Goal: Transaction & Acquisition: Purchase product/service

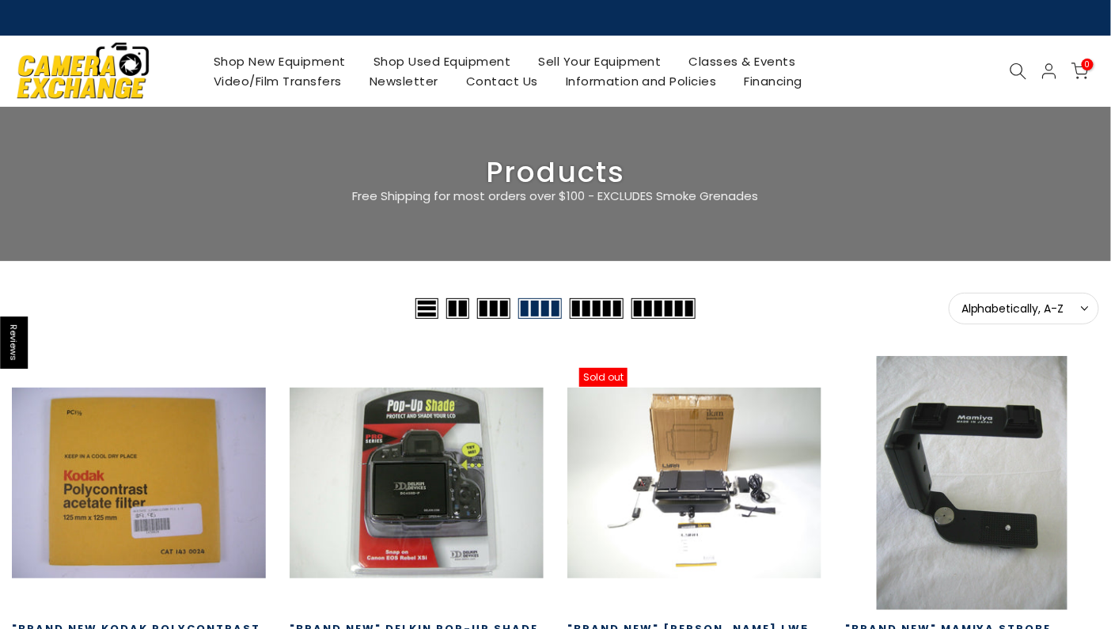
click at [440, 60] on link "Shop Used Equipment" at bounding box center [441, 61] width 165 height 20
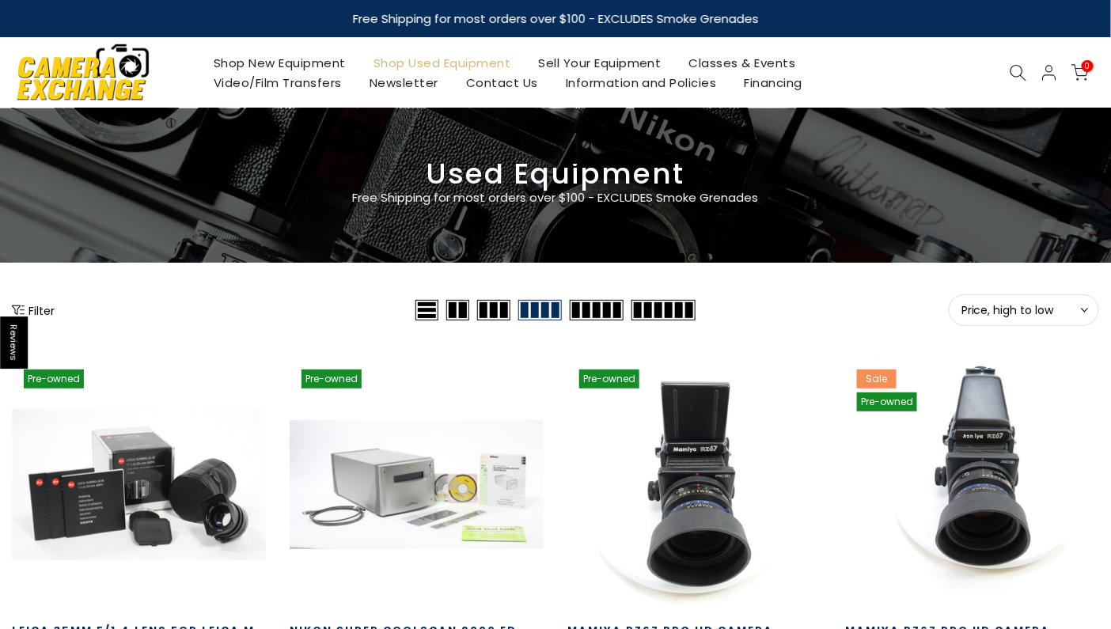
click at [1014, 64] on icon at bounding box center [1018, 72] width 17 height 17
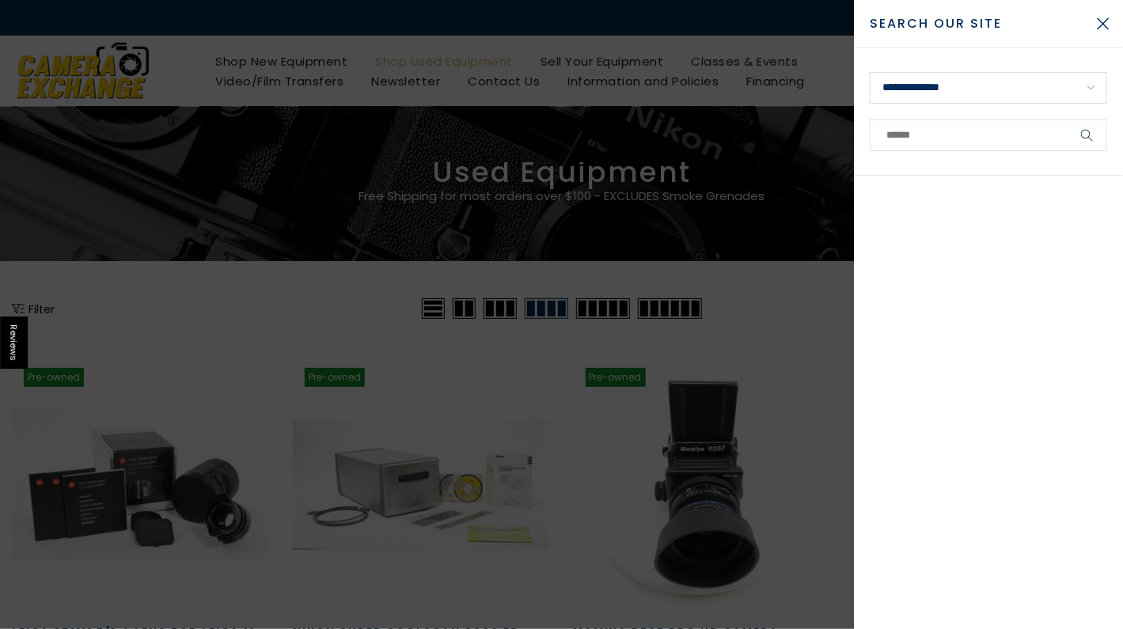
click at [1022, 63] on link at bounding box center [1030, 71] width 17 height 17
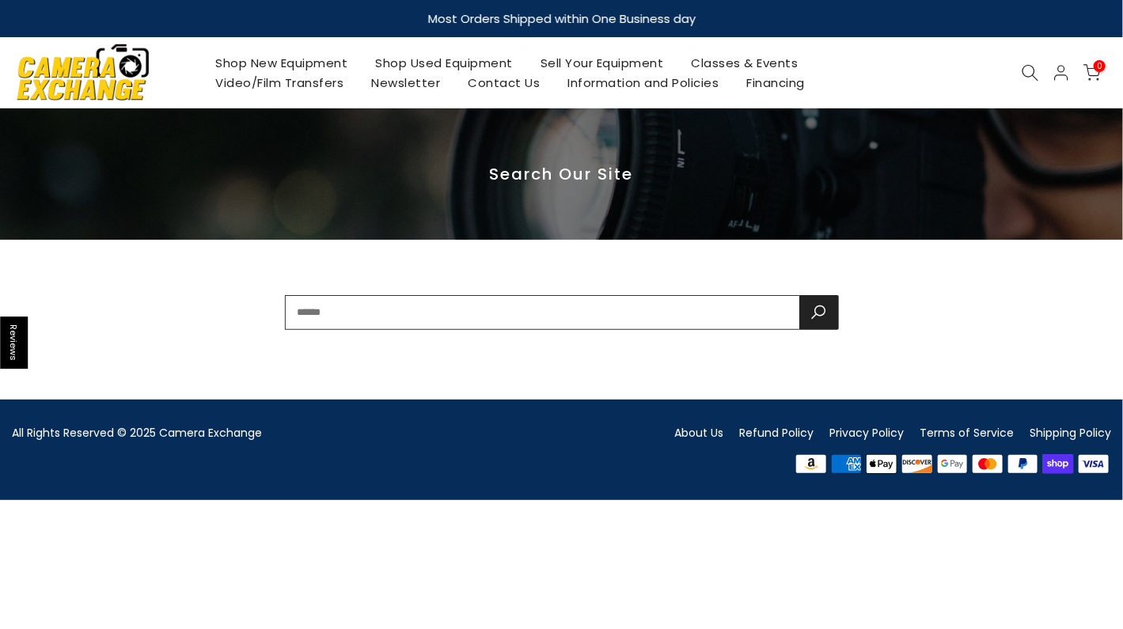
click at [336, 310] on input "text" at bounding box center [542, 312] width 514 height 35
type input "**********"
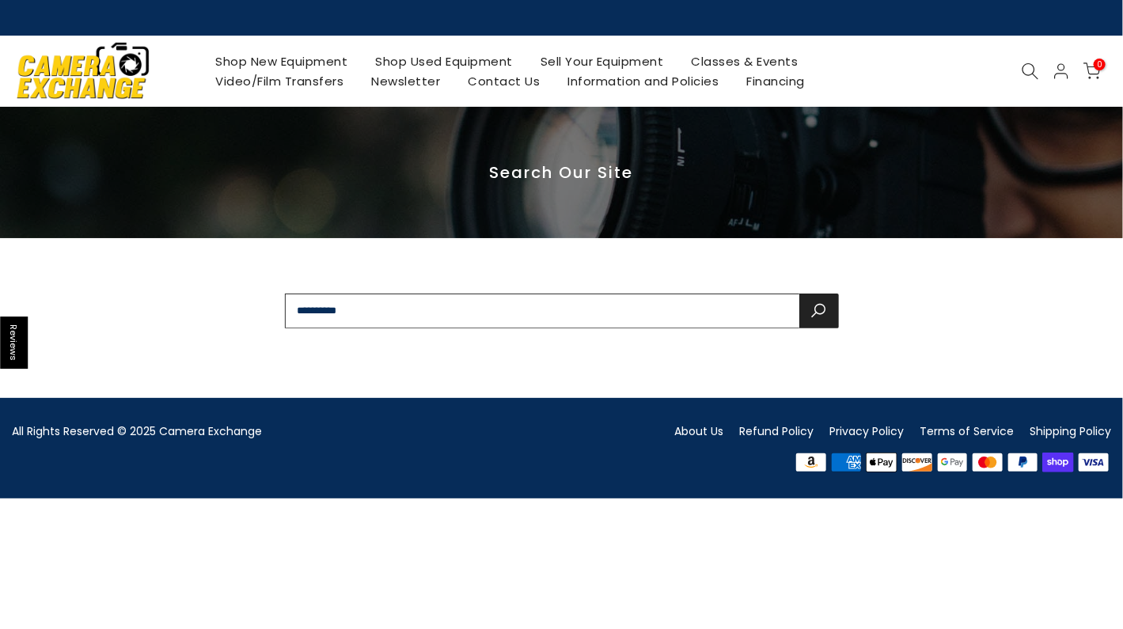
click at [799, 294] on button "submit" at bounding box center [819, 311] width 40 height 35
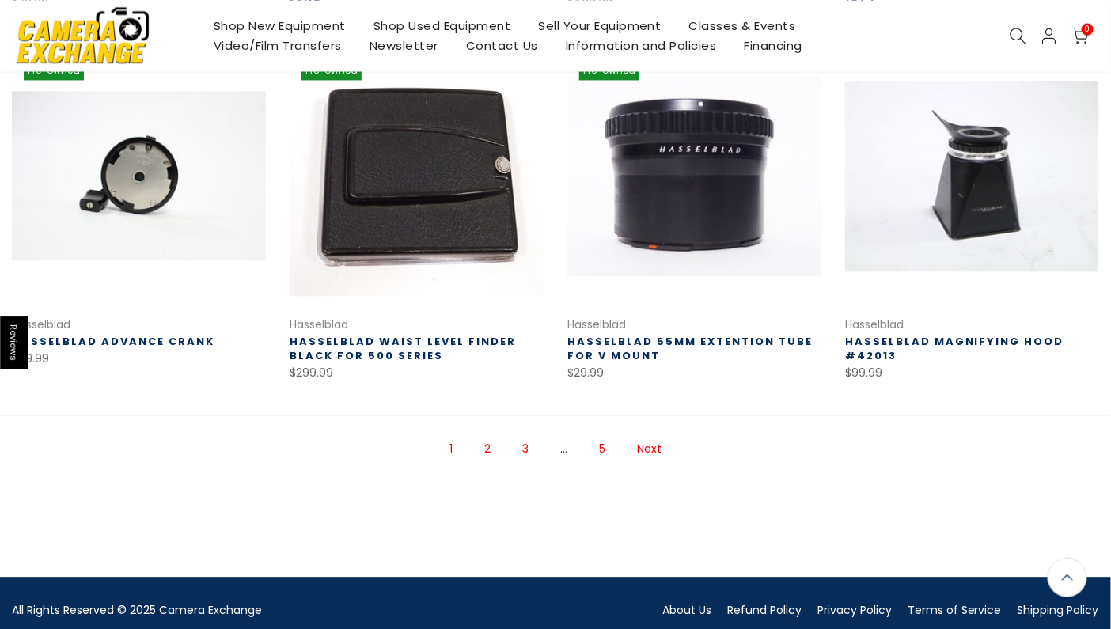
scroll to position [1029, 0]
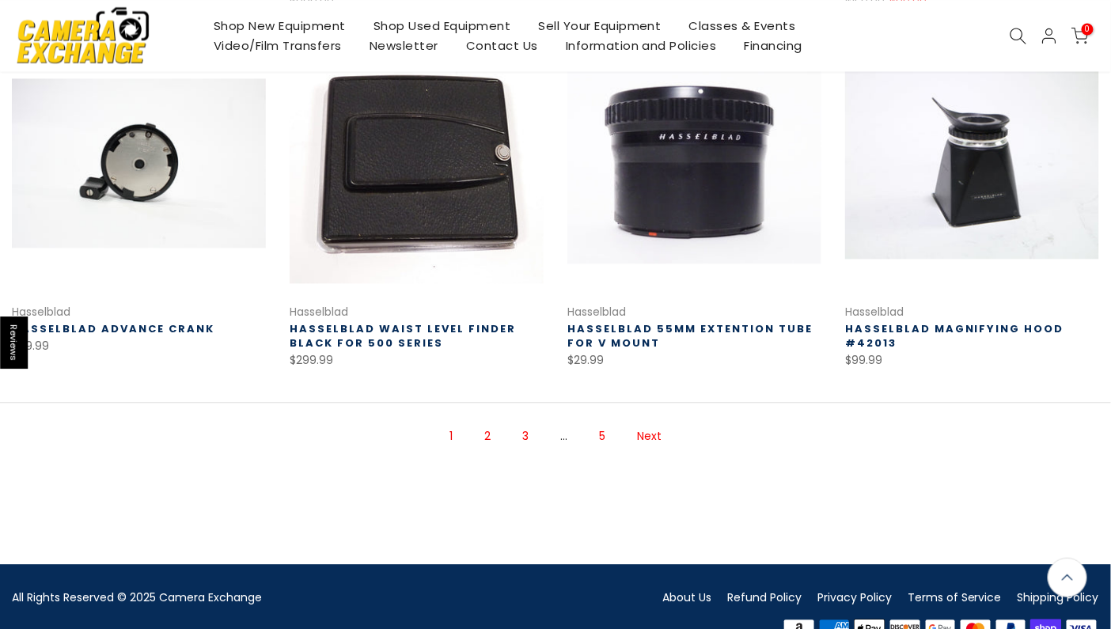
click at [643, 423] on link "Next" at bounding box center [649, 437] width 40 height 28
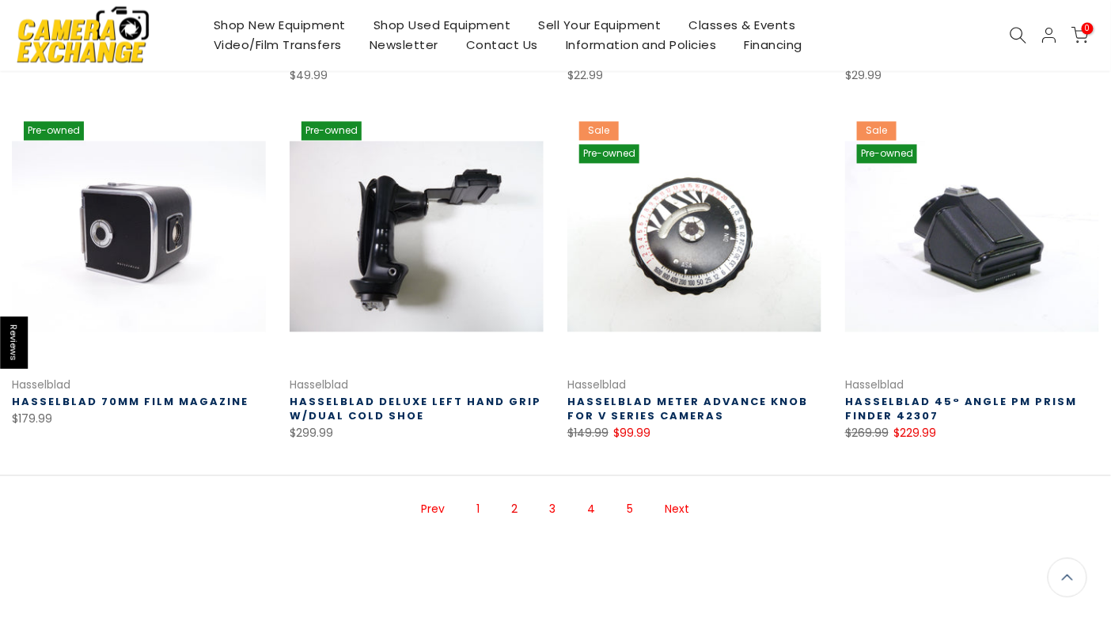
scroll to position [1045, 0]
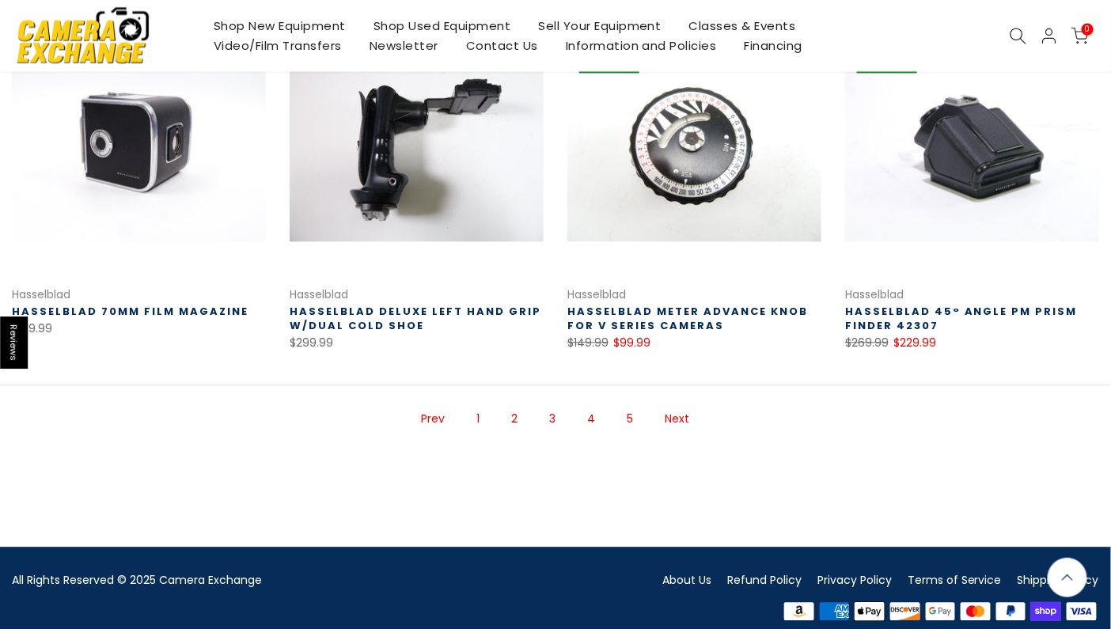
click at [683, 405] on link "Next" at bounding box center [678, 419] width 40 height 28
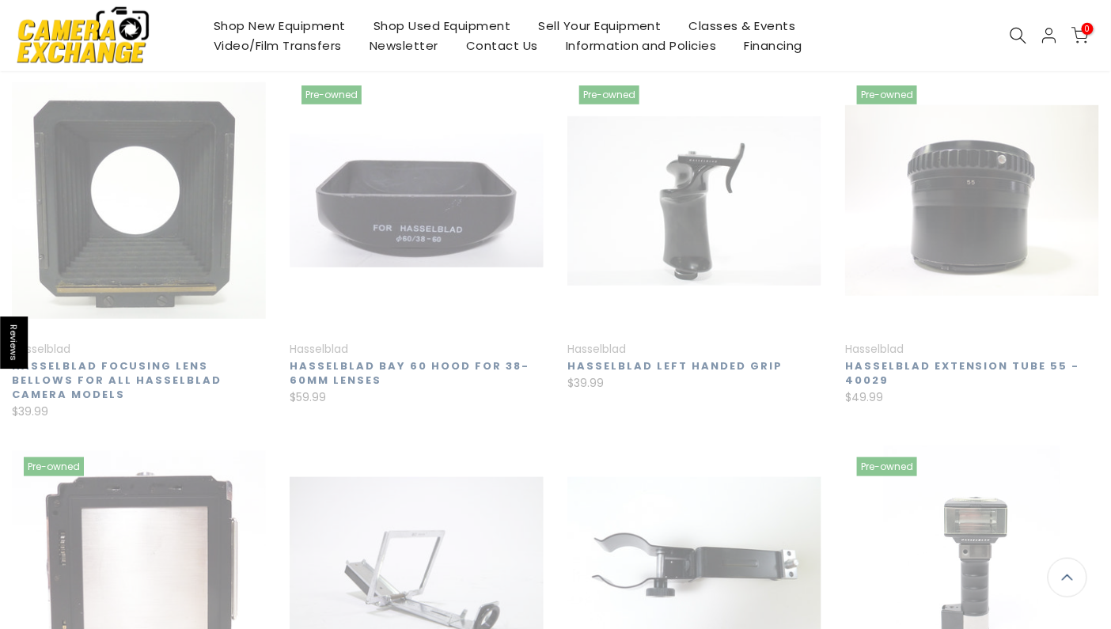
scroll to position [255, 0]
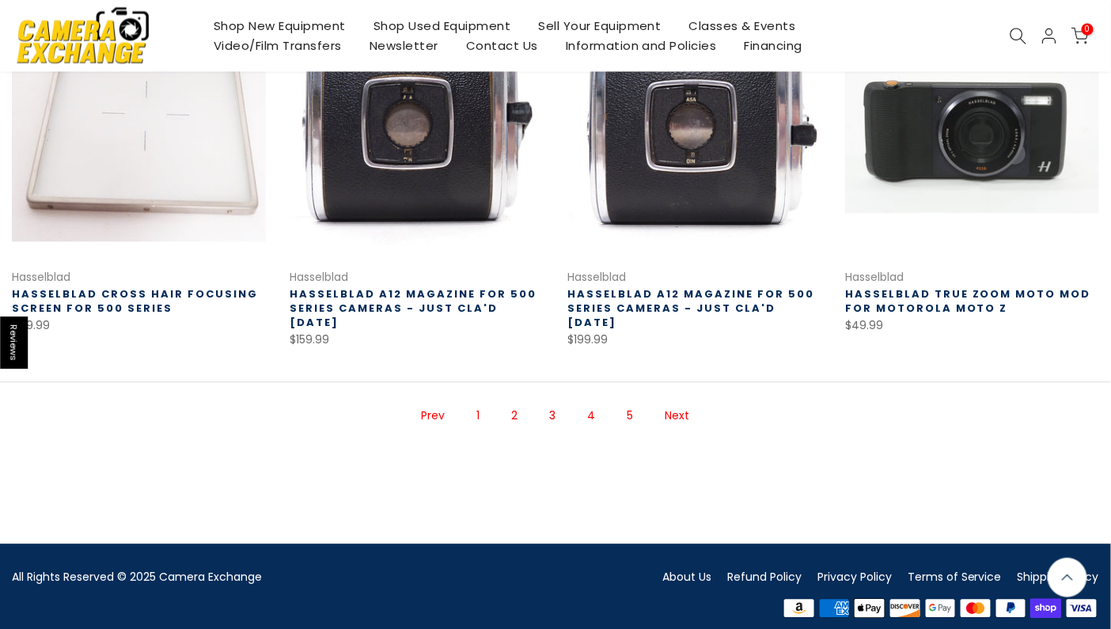
click at [681, 402] on link "Next" at bounding box center [678, 416] width 40 height 28
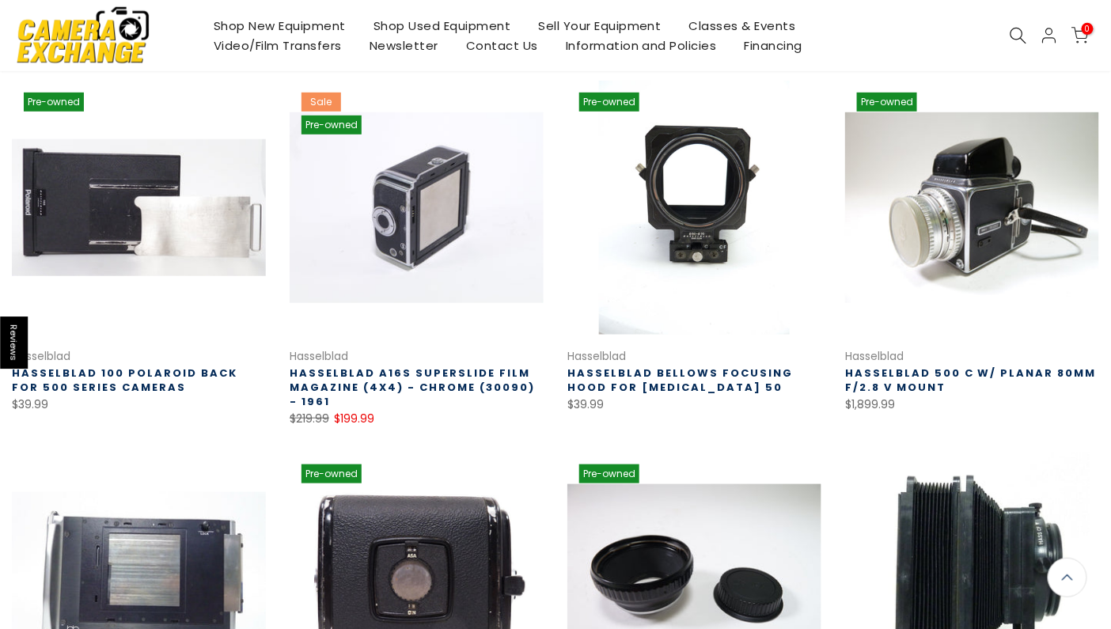
scroll to position [255, 0]
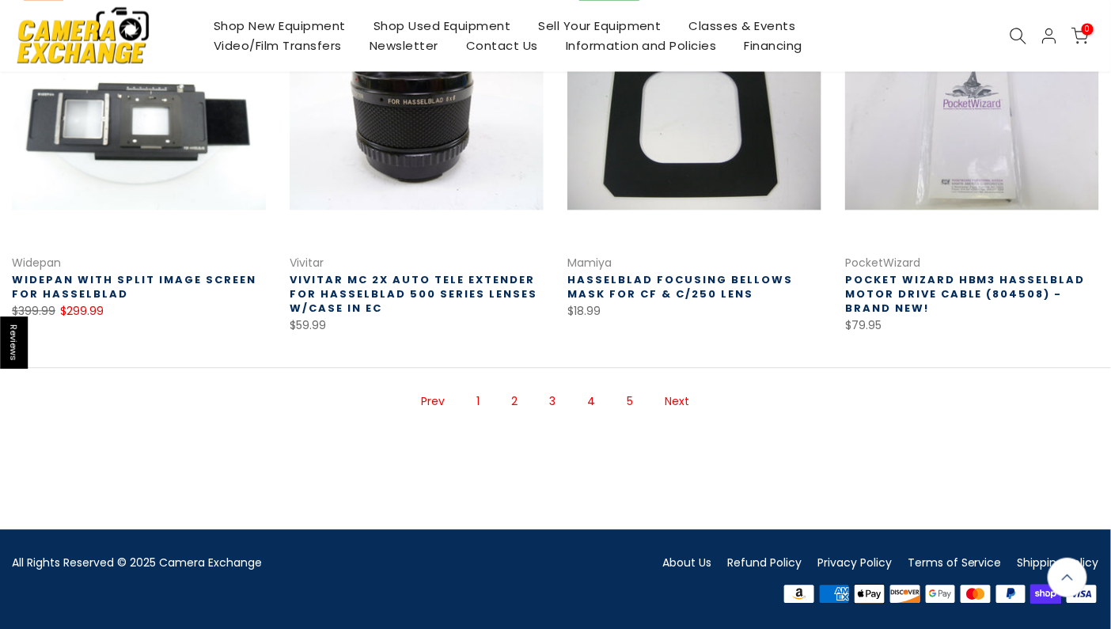
click at [681, 400] on link "Next" at bounding box center [678, 402] width 40 height 28
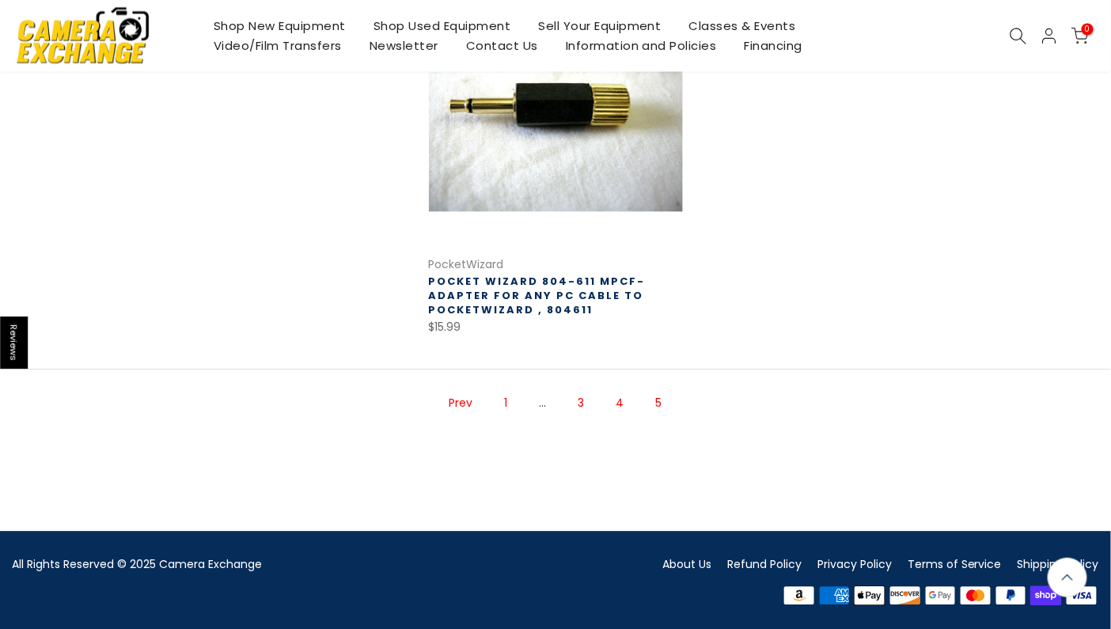
scroll to position [1092, 0]
